Goal: Find specific page/section: Find specific page/section

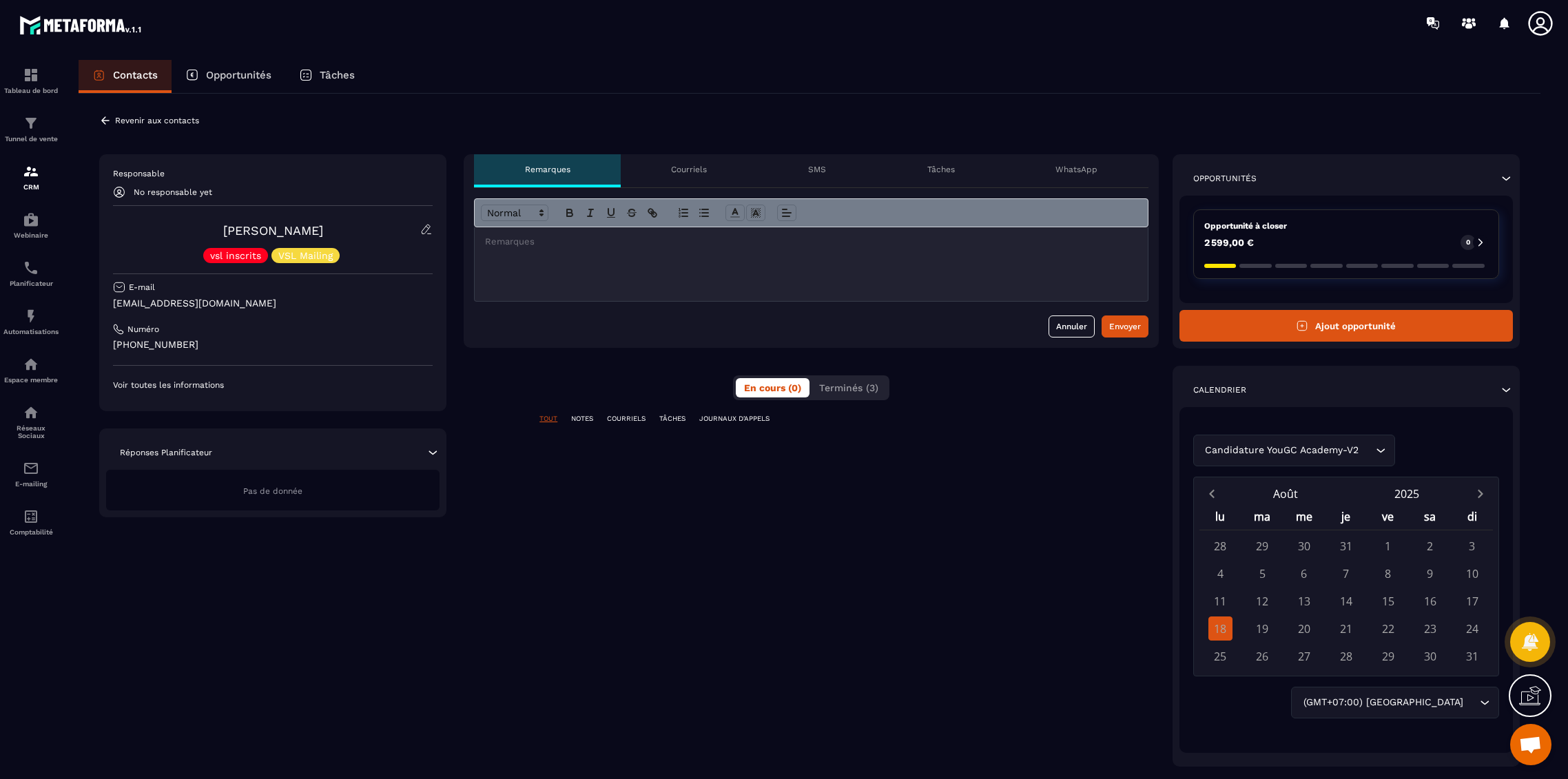
click at [844, 383] on span "Terminés (3)" at bounding box center [849, 388] width 59 height 11
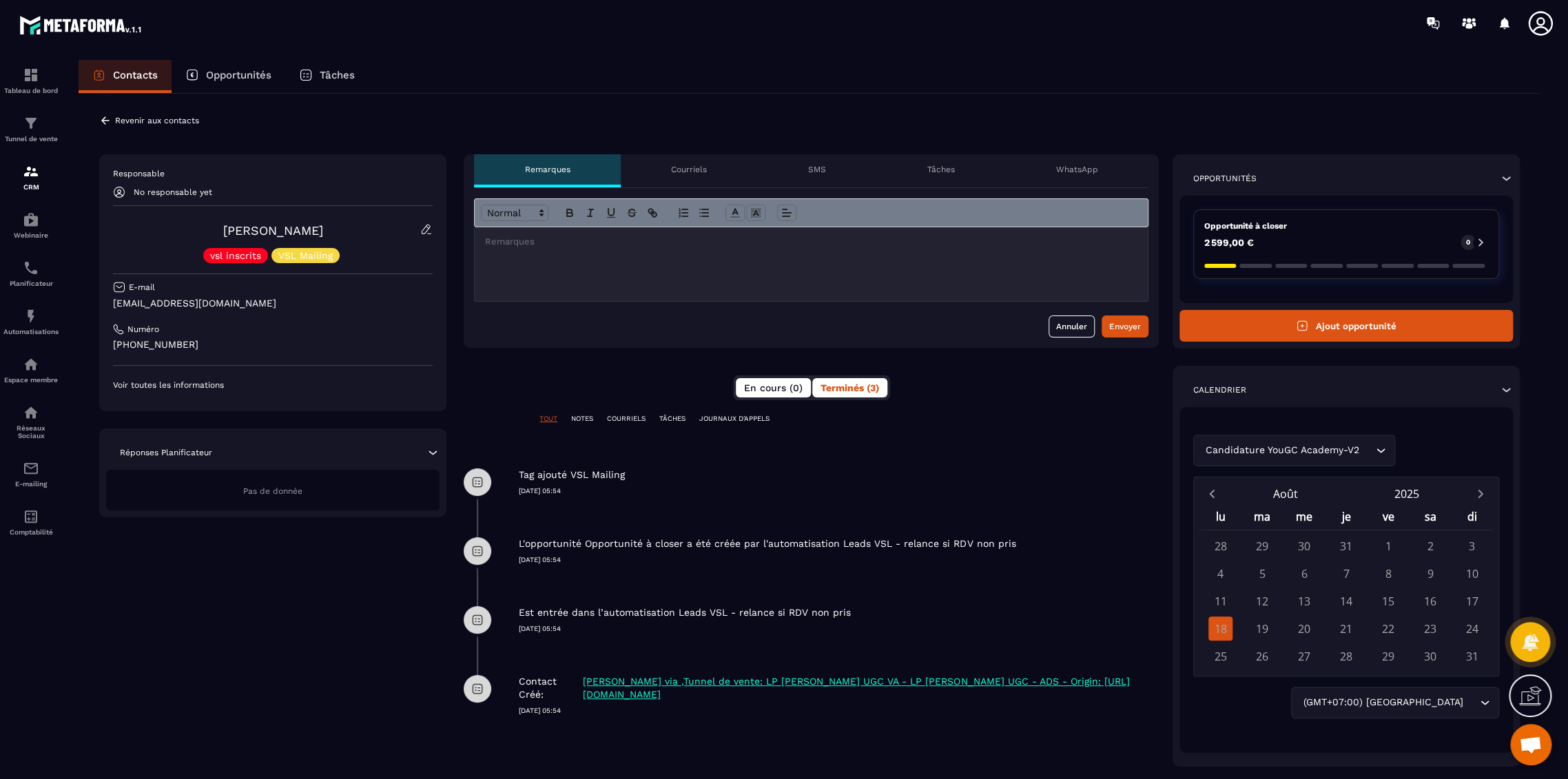
click at [768, 386] on span "En cours (0)" at bounding box center [773, 388] width 58 height 11
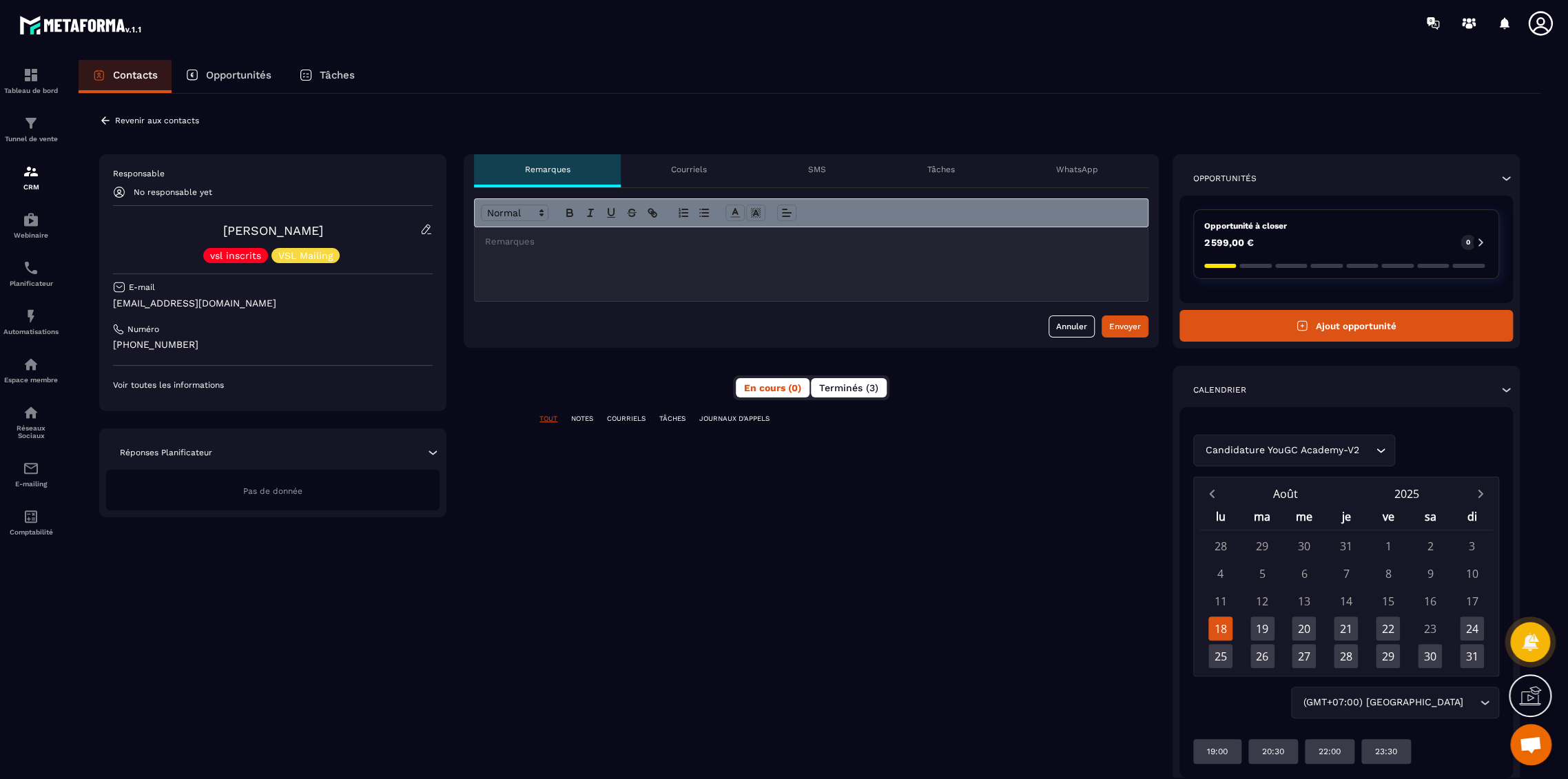
click at [852, 378] on button "Terminés (3)" at bounding box center [848, 388] width 76 height 19
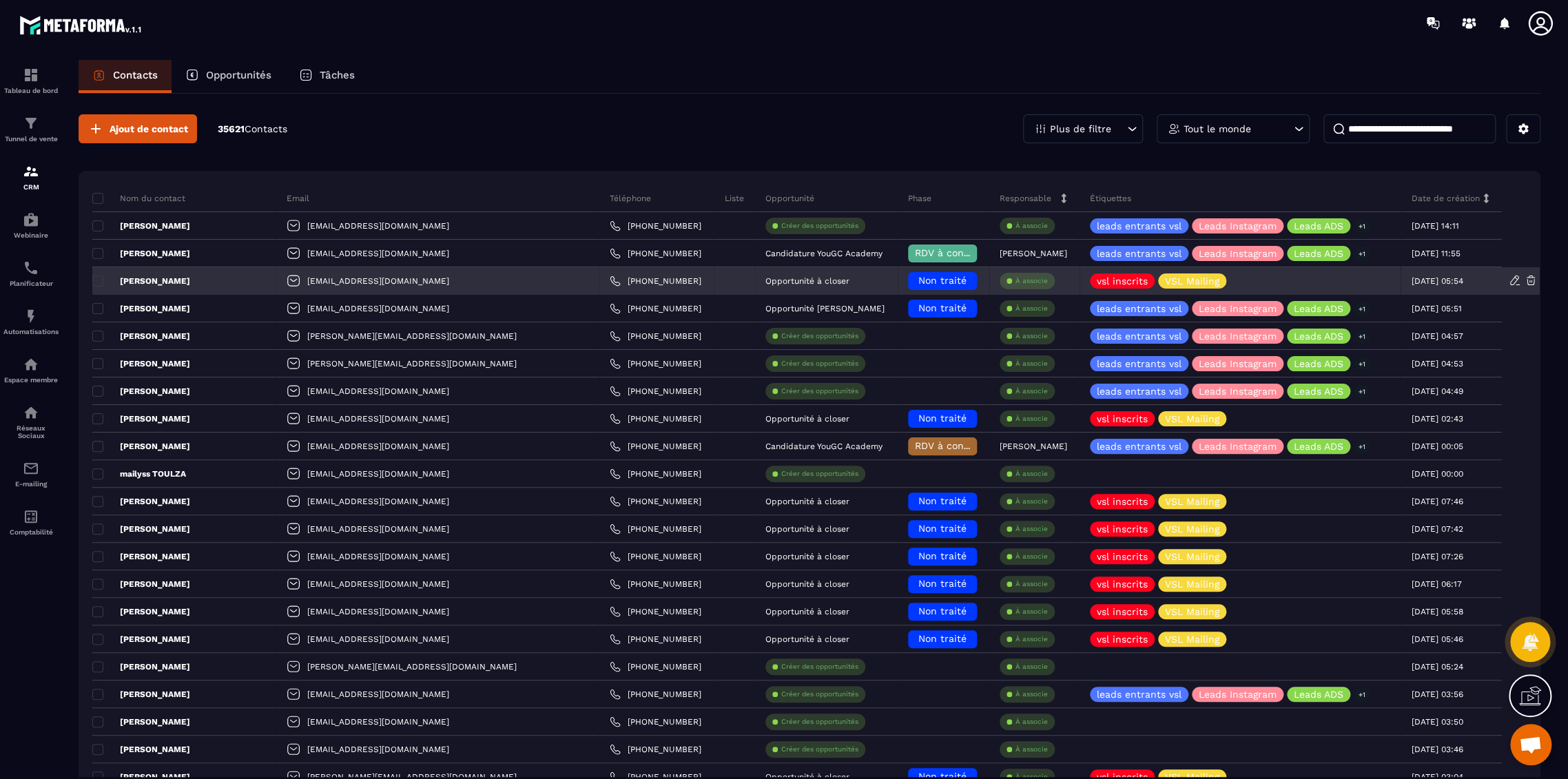
click at [149, 278] on p "[PERSON_NAME]" at bounding box center [141, 281] width 98 height 11
